Goal: Task Accomplishment & Management: Manage account settings

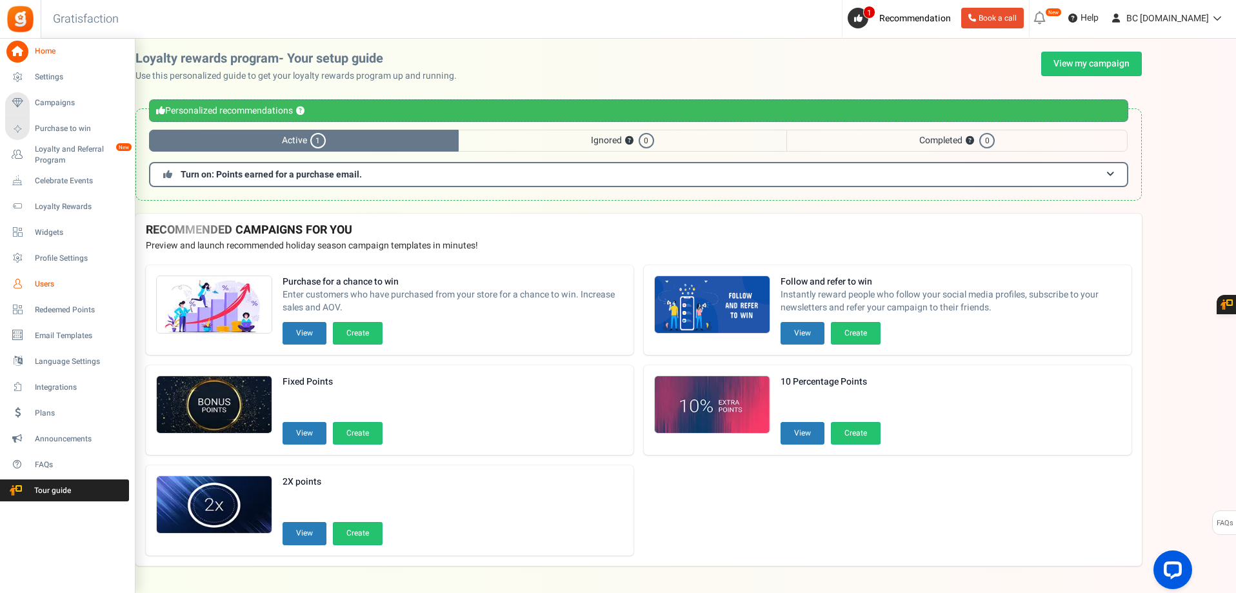
click at [37, 273] on link "Users" at bounding box center [67, 284] width 124 height 22
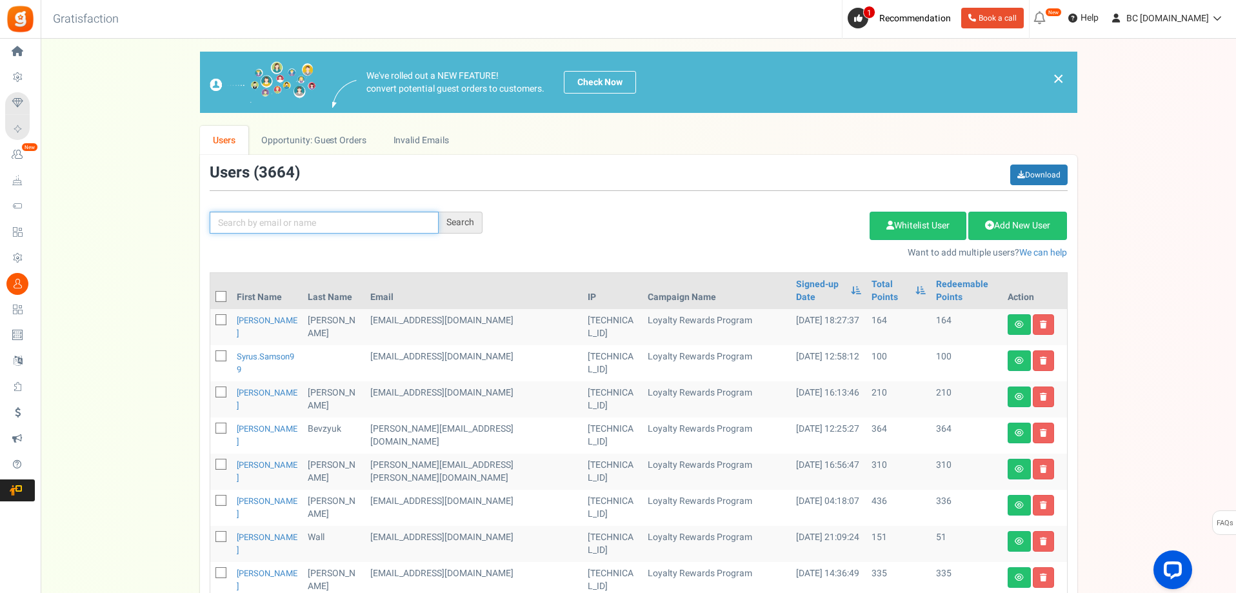
click at [293, 224] on input "text" at bounding box center [324, 223] width 229 height 22
paste input "[EMAIL_ADDRESS][DOMAIN_NAME]"
type input "[EMAIL_ADDRESS][DOMAIN_NAME]"
click at [454, 222] on div "Search" at bounding box center [461, 223] width 44 height 22
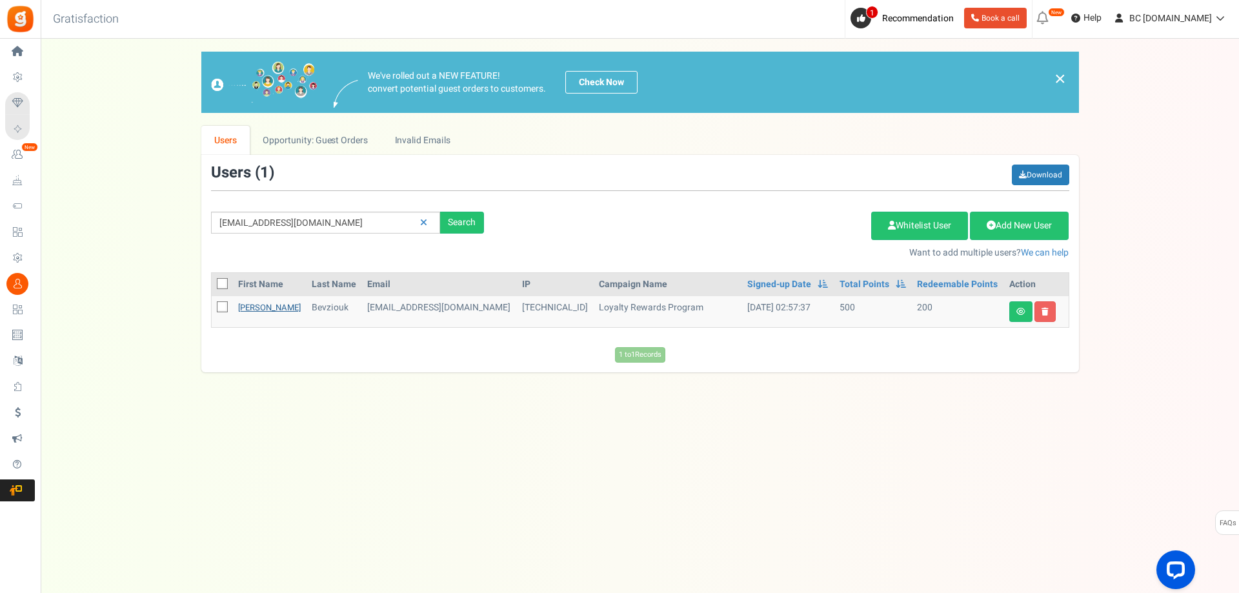
click at [248, 307] on link "Alex" at bounding box center [269, 307] width 63 height 12
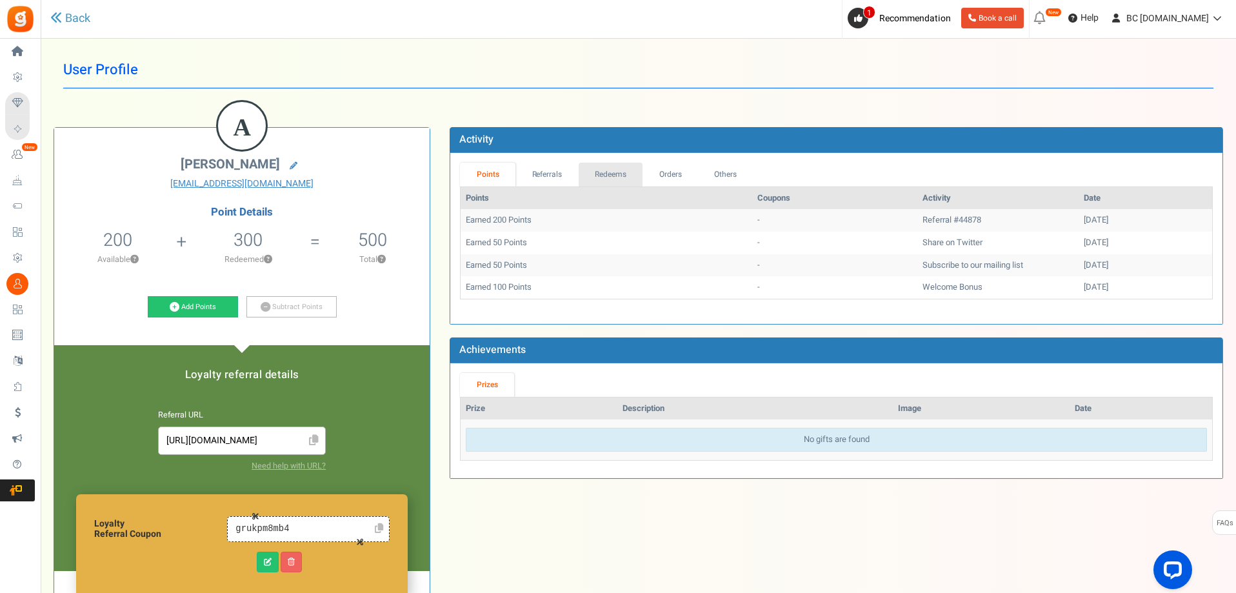
click at [615, 177] on link "Redeems" at bounding box center [611, 175] width 65 height 24
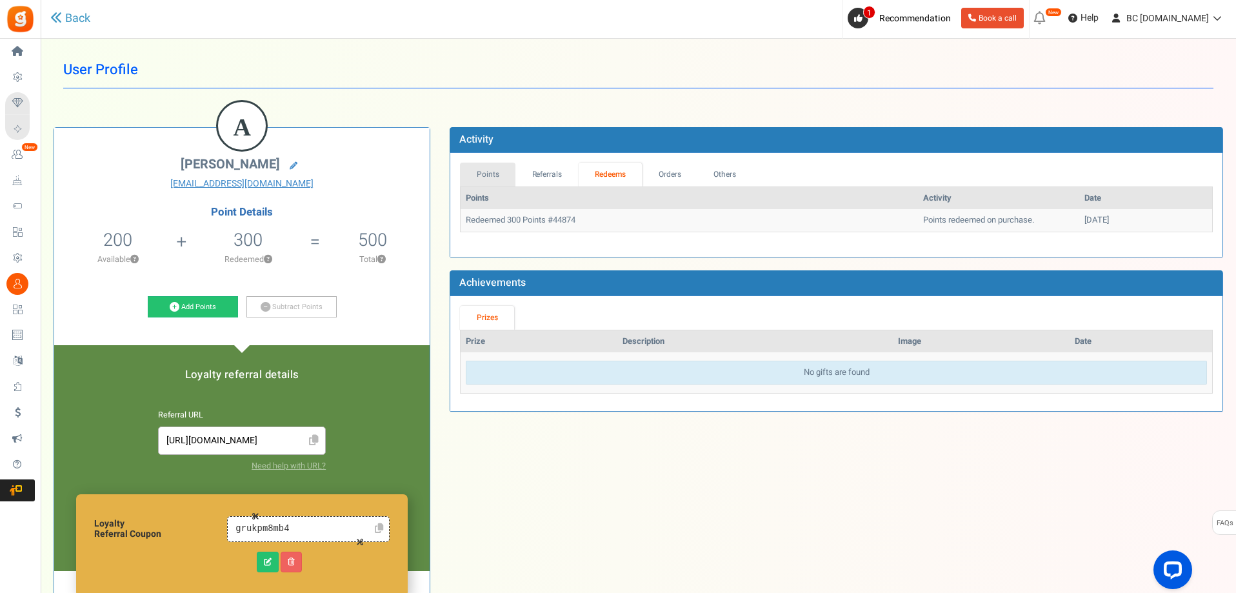
click at [489, 177] on link "Points" at bounding box center [487, 175] width 55 height 24
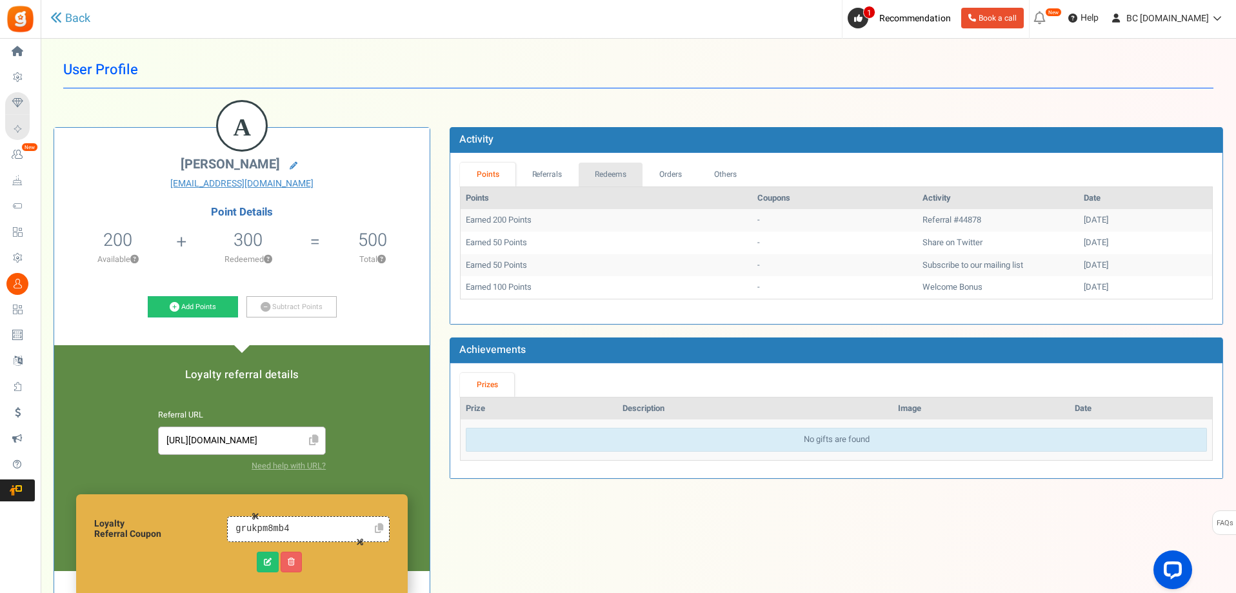
click at [611, 168] on link "Redeems" at bounding box center [611, 175] width 65 height 24
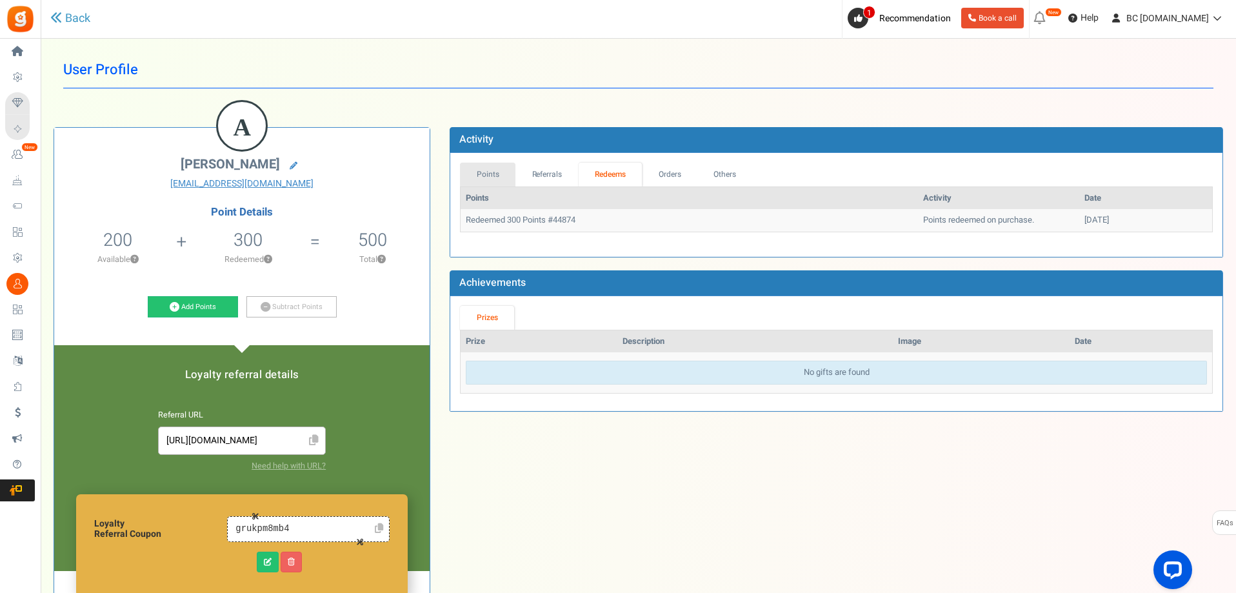
click at [501, 175] on link "Points" at bounding box center [487, 175] width 55 height 24
